Goal: Task Accomplishment & Management: Use online tool/utility

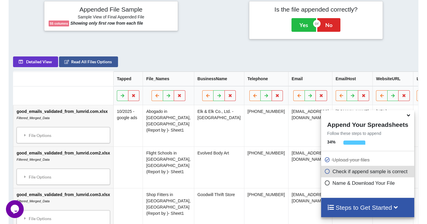
scroll to position [239, 0]
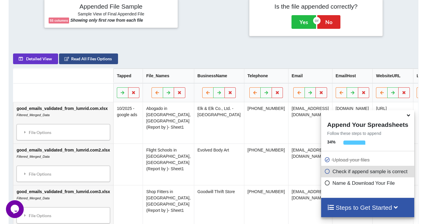
click at [102, 64] on button "Read All Files Options" at bounding box center [88, 58] width 59 height 11
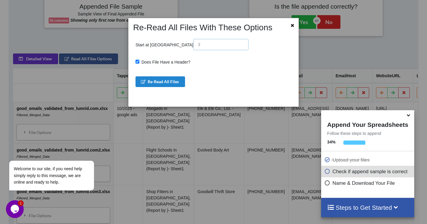
click at [193, 45] on input "text" at bounding box center [220, 44] width 55 height 11
type input "1"
click at [153, 82] on button "Re-Read All Files" at bounding box center [161, 81] width 50 height 11
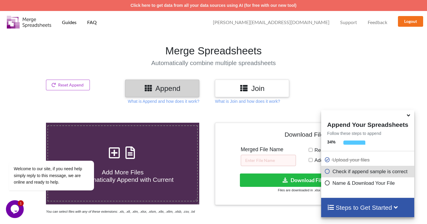
scroll to position [119, 0]
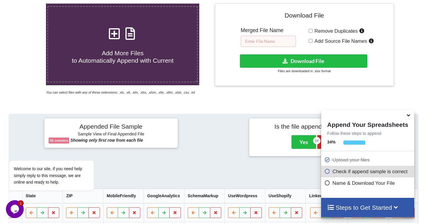
click at [266, 38] on input "text" at bounding box center [268, 41] width 55 height 11
type input "google-ads-bulk-file"
click at [331, 39] on span "Add Source File Names" at bounding box center [340, 41] width 55 height 6
click at [313, 39] on input "Add Source File Names" at bounding box center [311, 41] width 4 height 4
checkbox input "true"
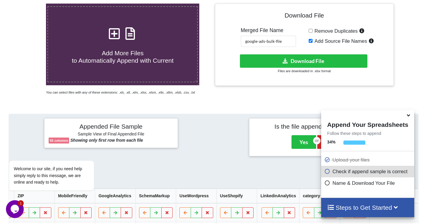
click at [319, 31] on span "Remove Duplicates" at bounding box center [335, 31] width 45 height 6
click at [313, 31] on input "Remove Duplicates" at bounding box center [311, 31] width 4 height 4
checkbox input "true"
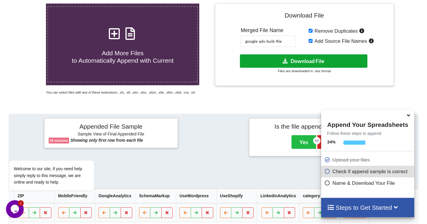
drag, startPoint x: 309, startPoint y: 62, endPoint x: 338, endPoint y: 37, distance: 37.4
click at [338, 37] on div "Download File Merged File Name google-ads-bulk-file Remove Duplicates Add Sourc…" at bounding box center [304, 44] width 170 height 73
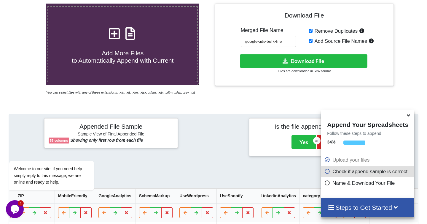
click at [338, 38] on span "Add Source File Names" at bounding box center [340, 41] width 55 height 6
click at [313, 39] on input "Add Source File Names" at bounding box center [311, 41] width 4 height 4
checkbox input "false"
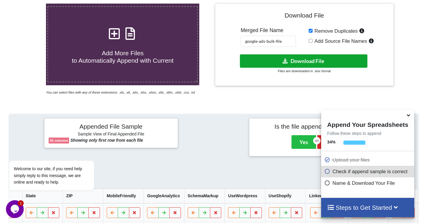
click at [308, 61] on button "Download File" at bounding box center [303, 60] width 127 height 13
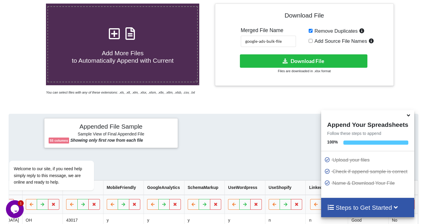
click at [247, 114] on div "Add More Files to Automatically Append with Current You can select files with a…" at bounding box center [213, 213] width 427 height 444
